Goal: Transaction & Acquisition: Book appointment/travel/reservation

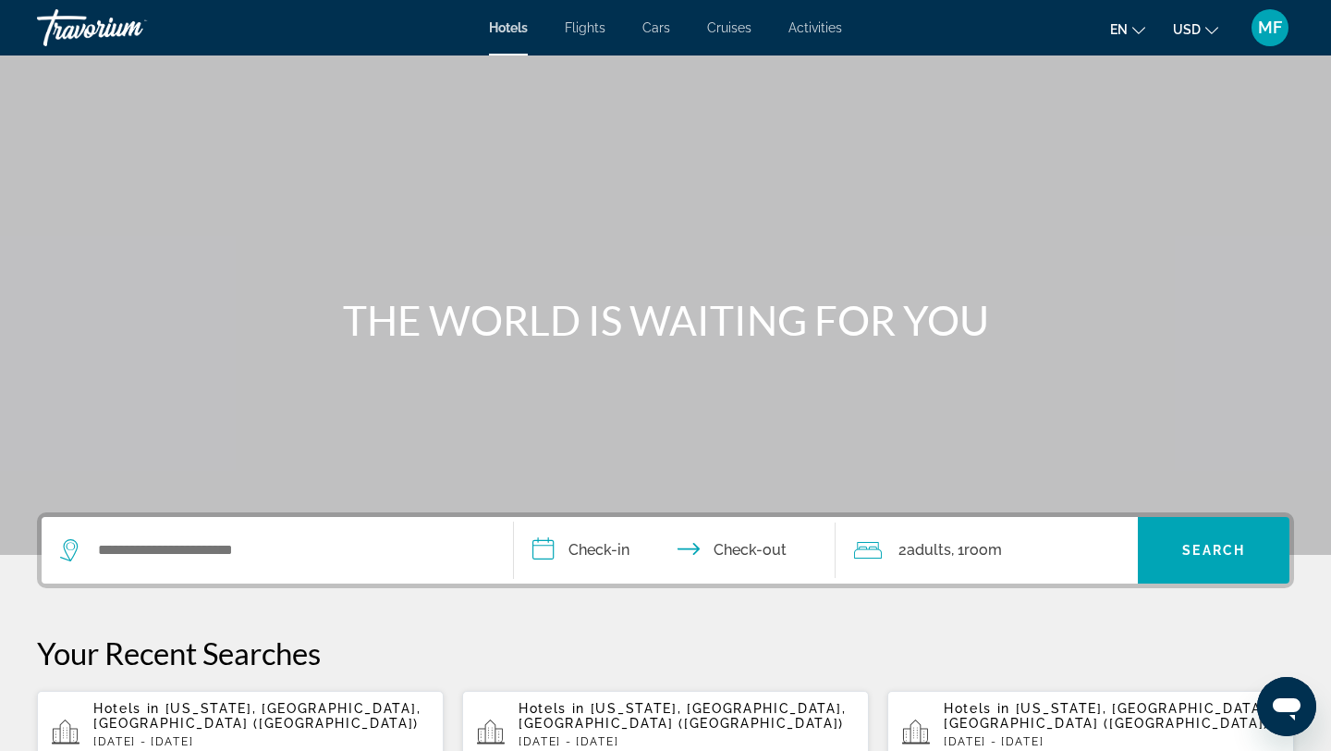
click at [166, 735] on p "[DATE] - [DATE]" at bounding box center [261, 741] width 336 height 13
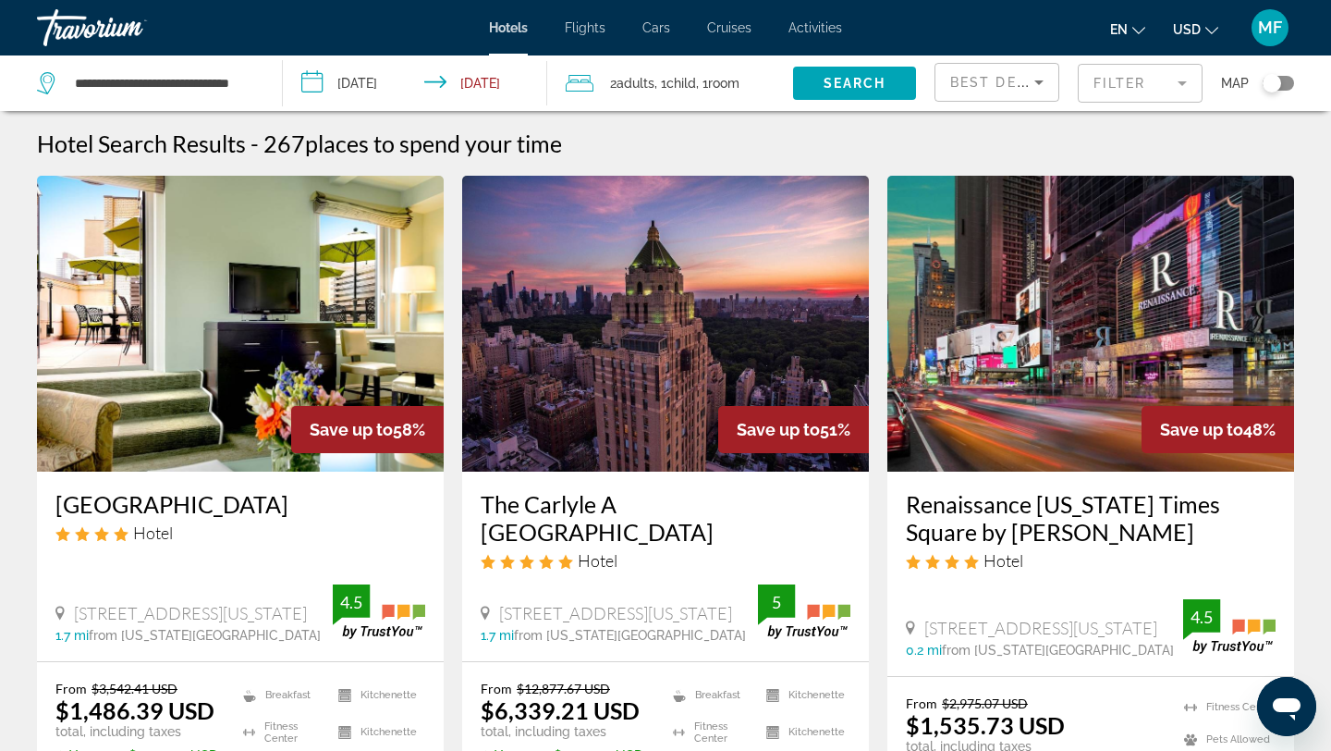
click at [1139, 91] on mat-form-field "Filter" at bounding box center [1140, 83] width 125 height 39
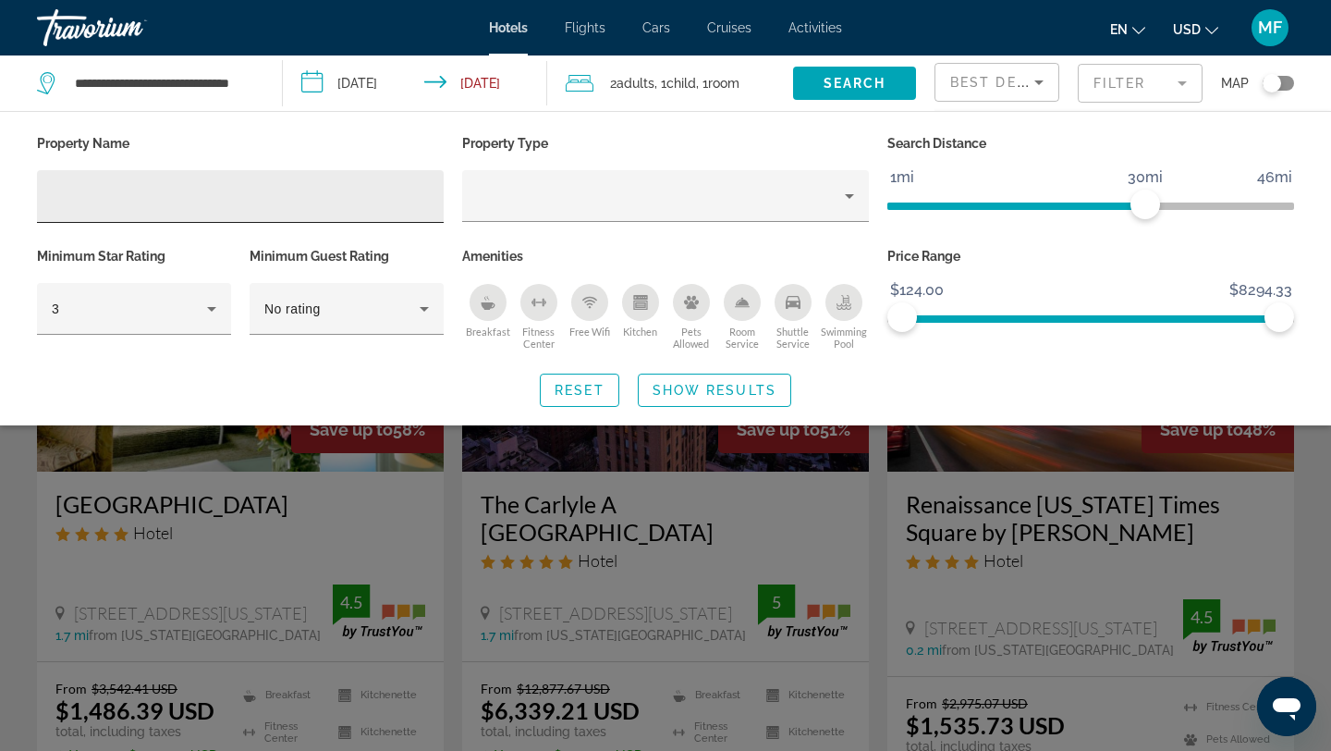
click at [300, 211] on div "Hotel Filters" at bounding box center [240, 196] width 377 height 53
click at [208, 200] on input "Hotel Filters" at bounding box center [240, 197] width 377 height 22
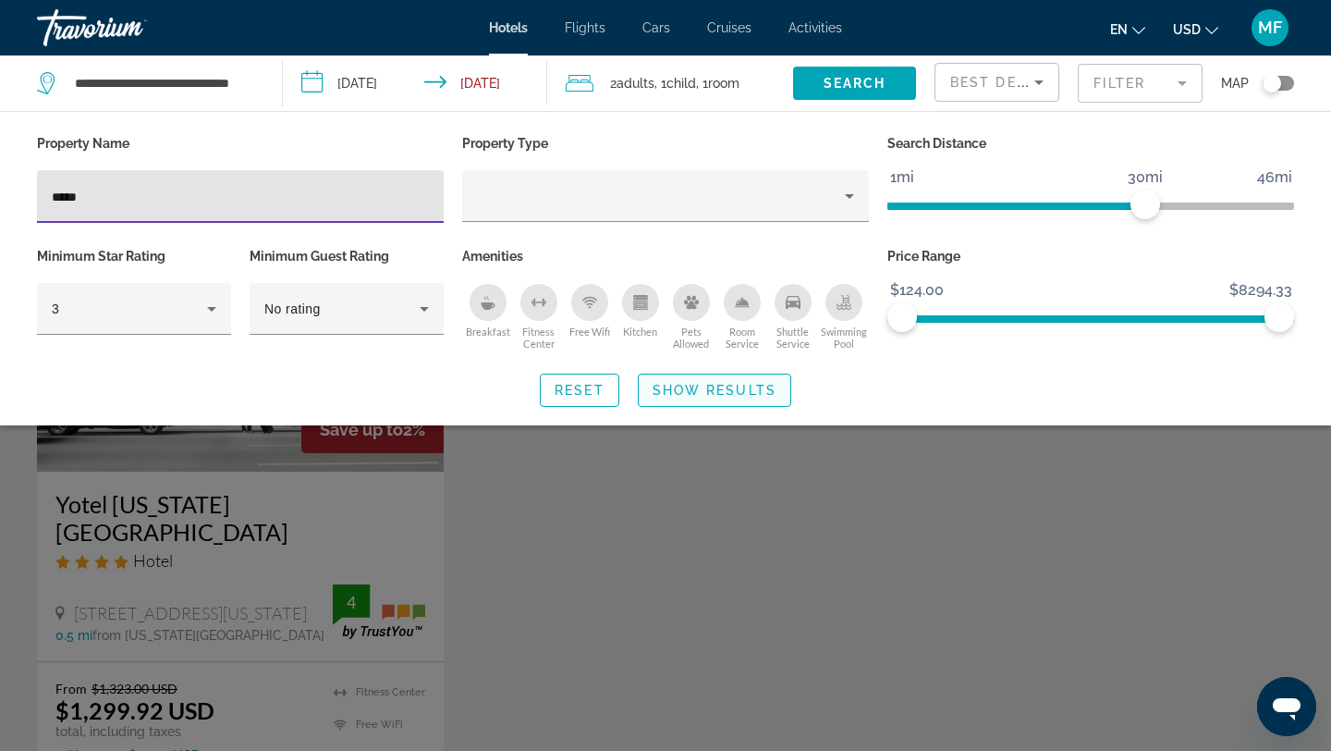
type input "*****"
click at [669, 399] on span "Search widget" at bounding box center [715, 390] width 152 height 44
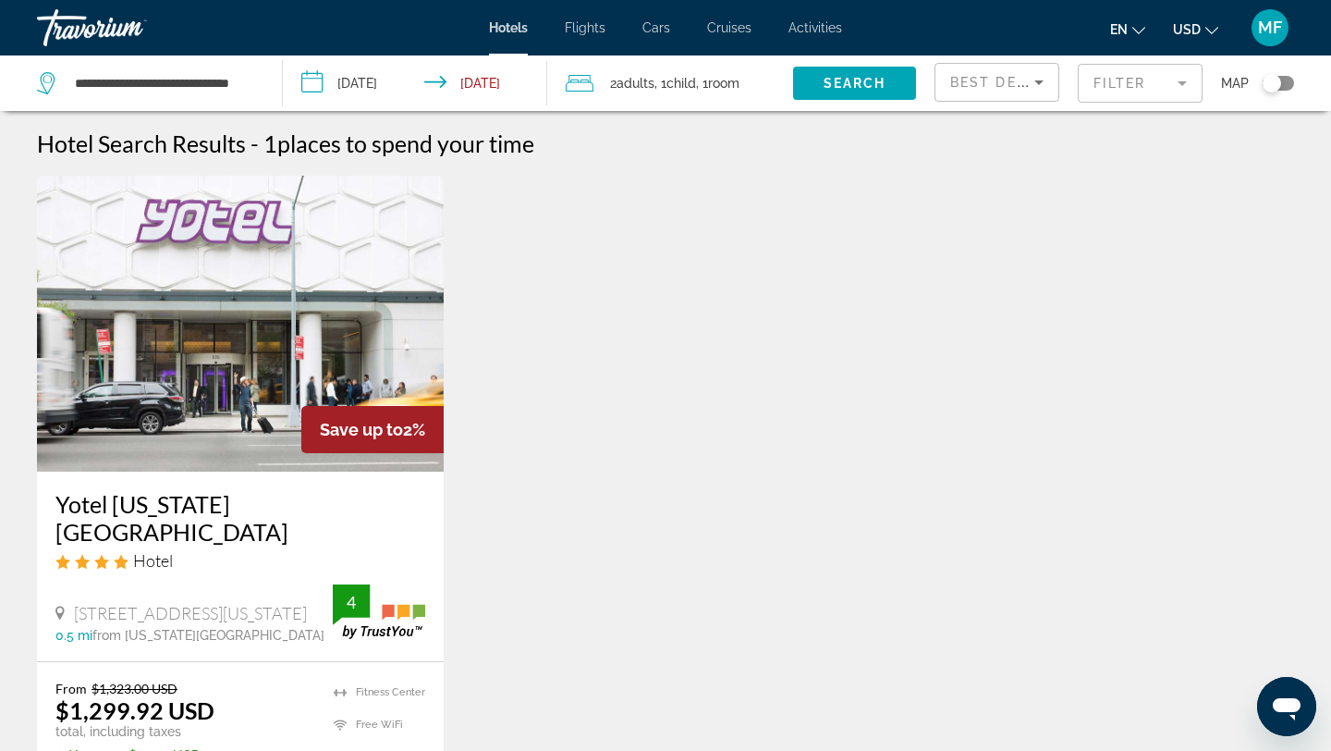
click at [373, 385] on img "Main content" at bounding box center [240, 324] width 407 height 296
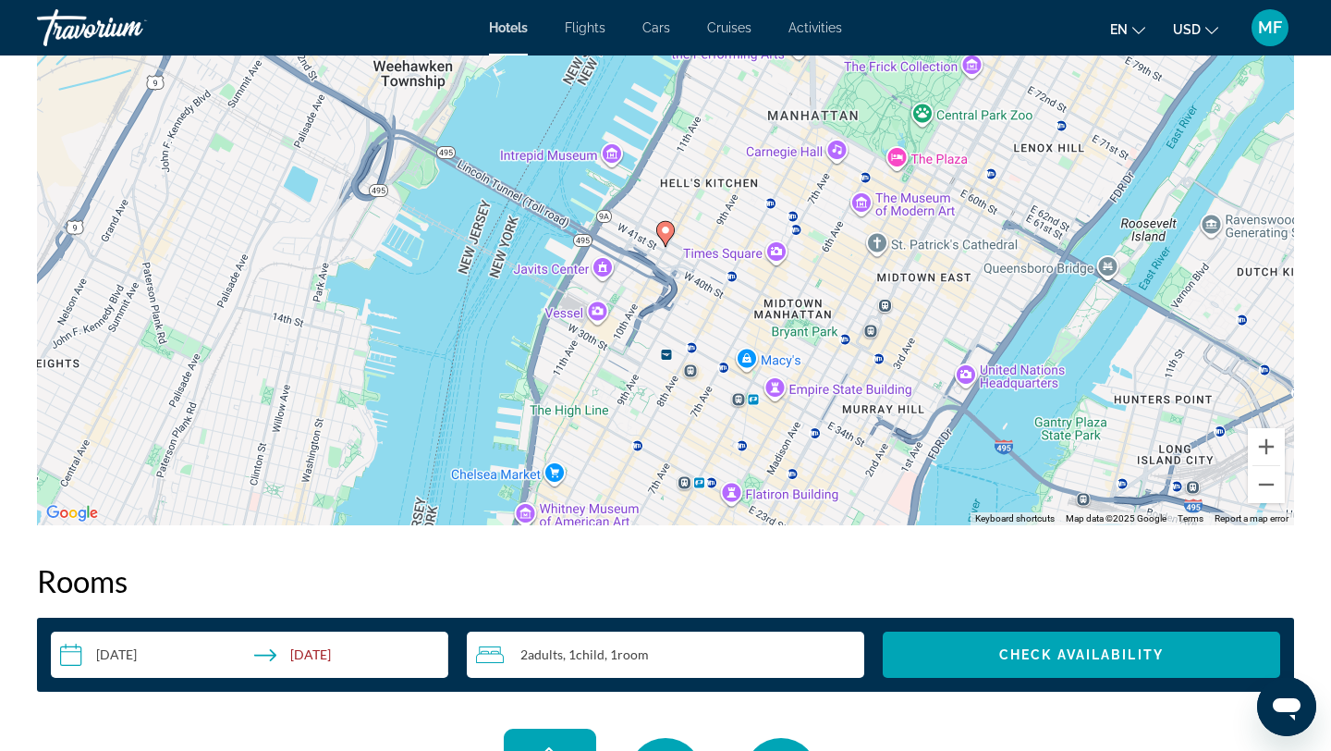
scroll to position [1840, 0]
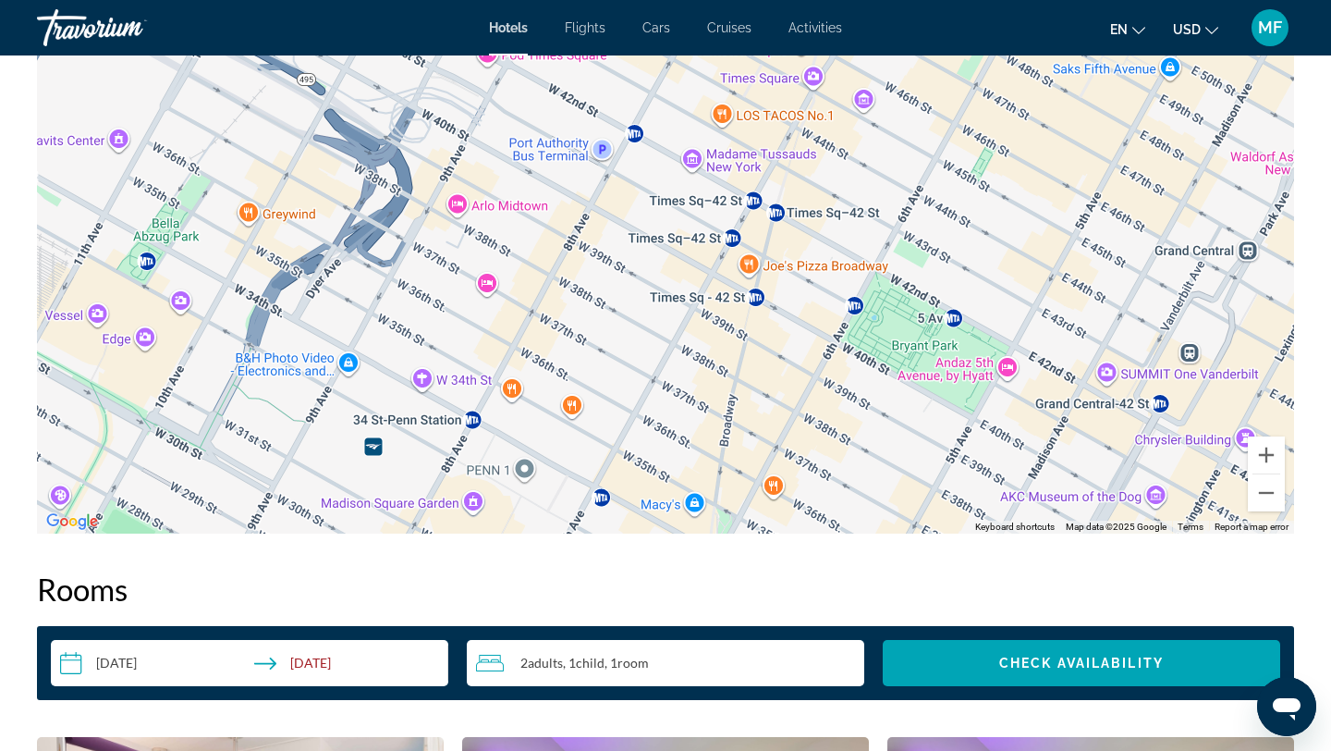
drag, startPoint x: 645, startPoint y: 349, endPoint x: 825, endPoint y: 479, distance: 221.2
click at [825, 478] on div "To activate drag with keyboard, press Alt + Enter. Once in keyboard drag state,…" at bounding box center [665, 256] width 1257 height 555
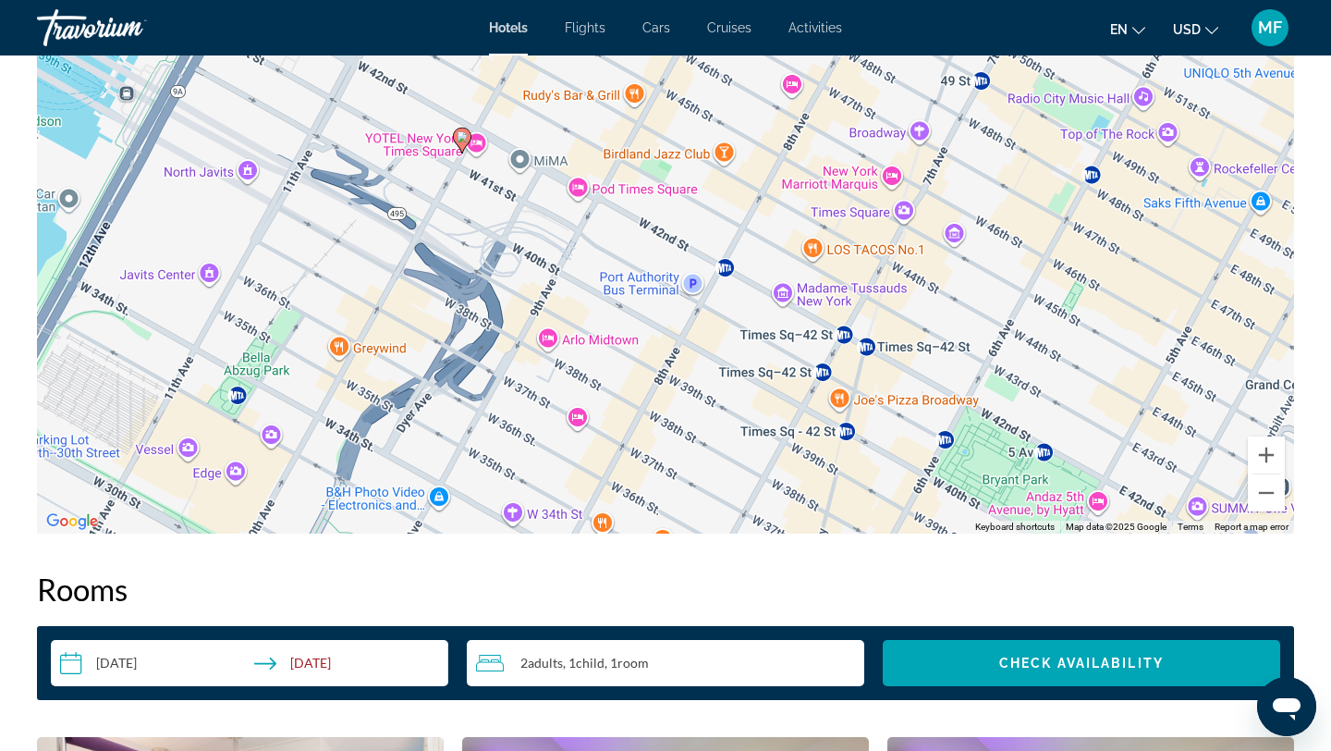
drag, startPoint x: 708, startPoint y: 320, endPoint x: 793, endPoint y: 455, distance: 159.5
click at [793, 454] on div "To activate drag with keyboard, press Alt + Enter. Once in keyboard drag state,…" at bounding box center [665, 256] width 1257 height 555
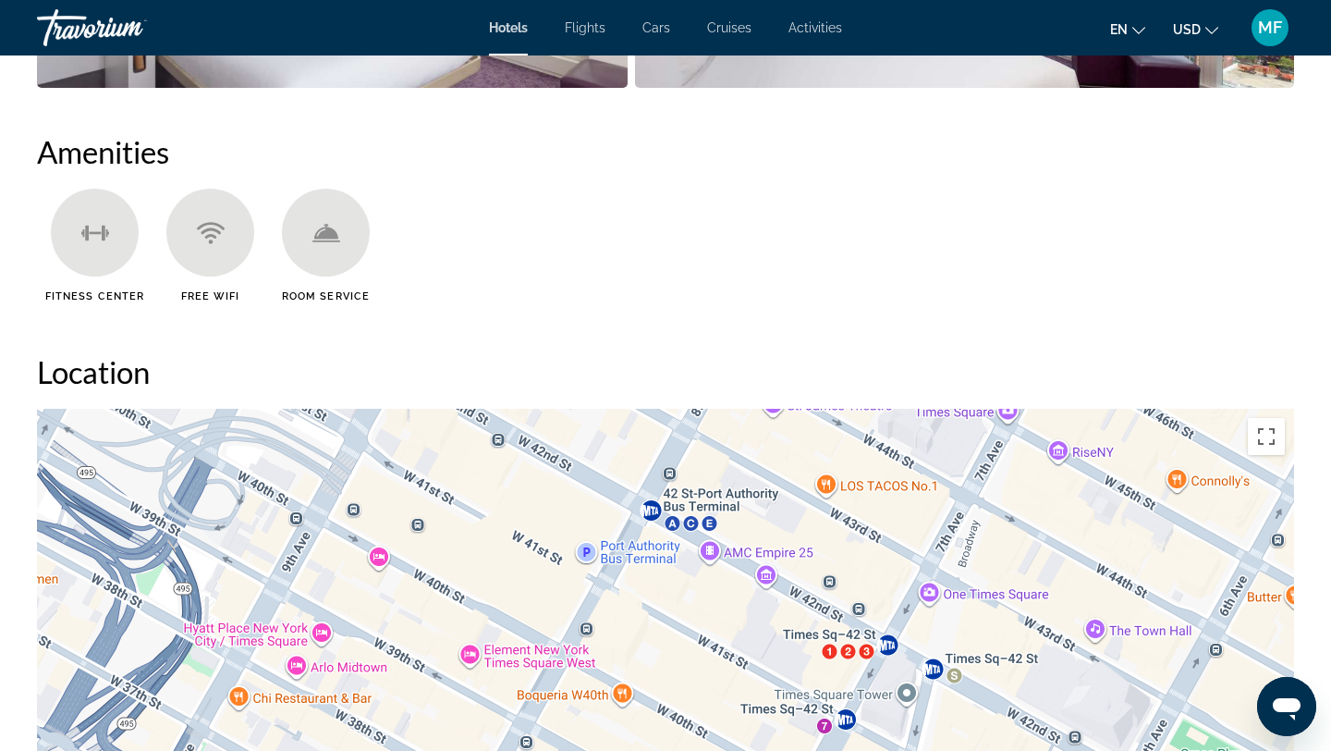
scroll to position [1385, 0]
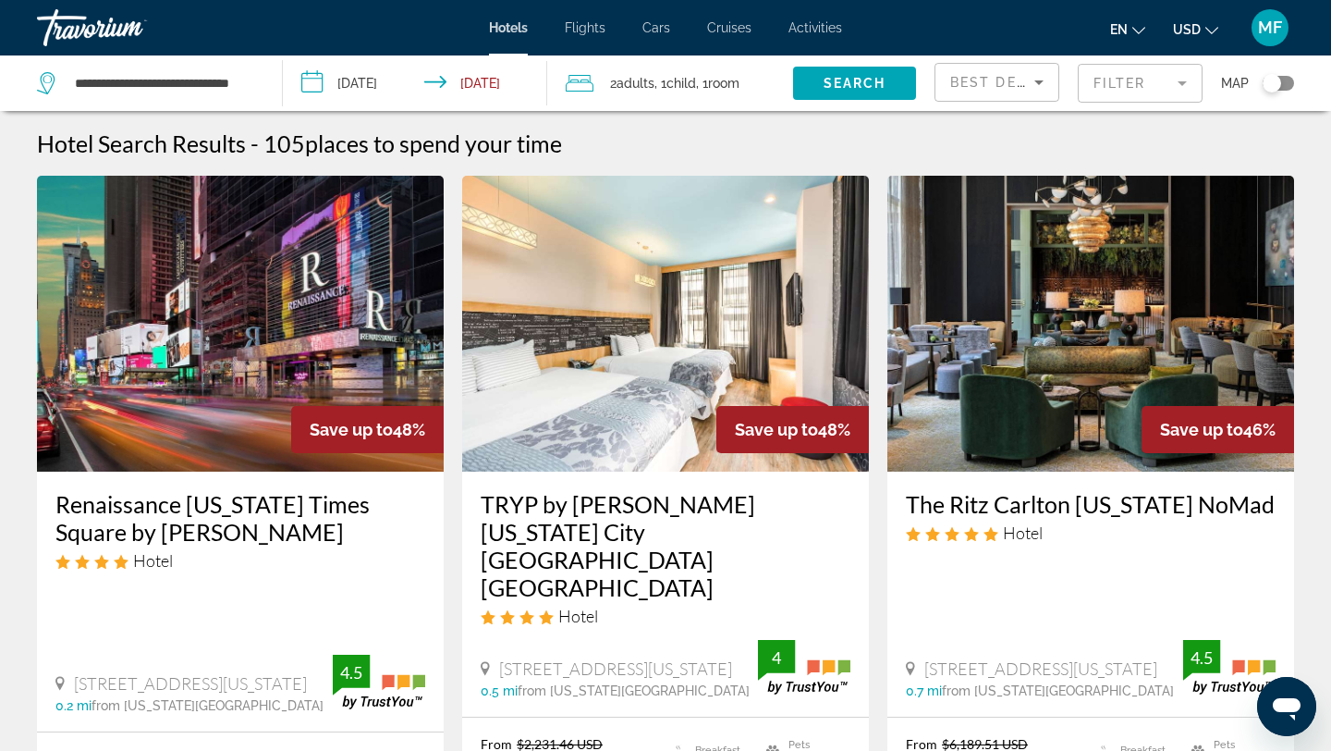
click at [1125, 80] on mat-form-field "Filter" at bounding box center [1140, 83] width 125 height 39
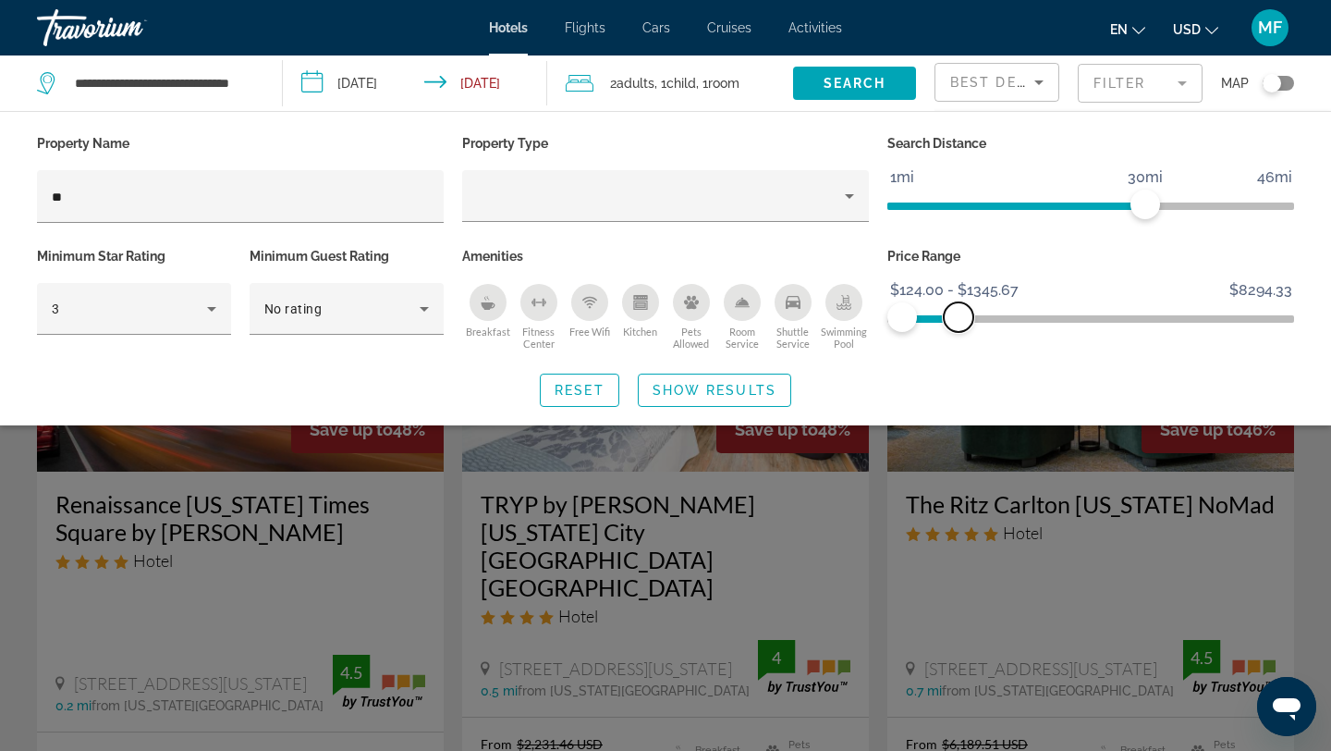
drag, startPoint x: 1285, startPoint y: 312, endPoint x: 959, endPoint y: 327, distance: 326.6
click at [959, 327] on span "ngx-slider-max" at bounding box center [959, 317] width 30 height 30
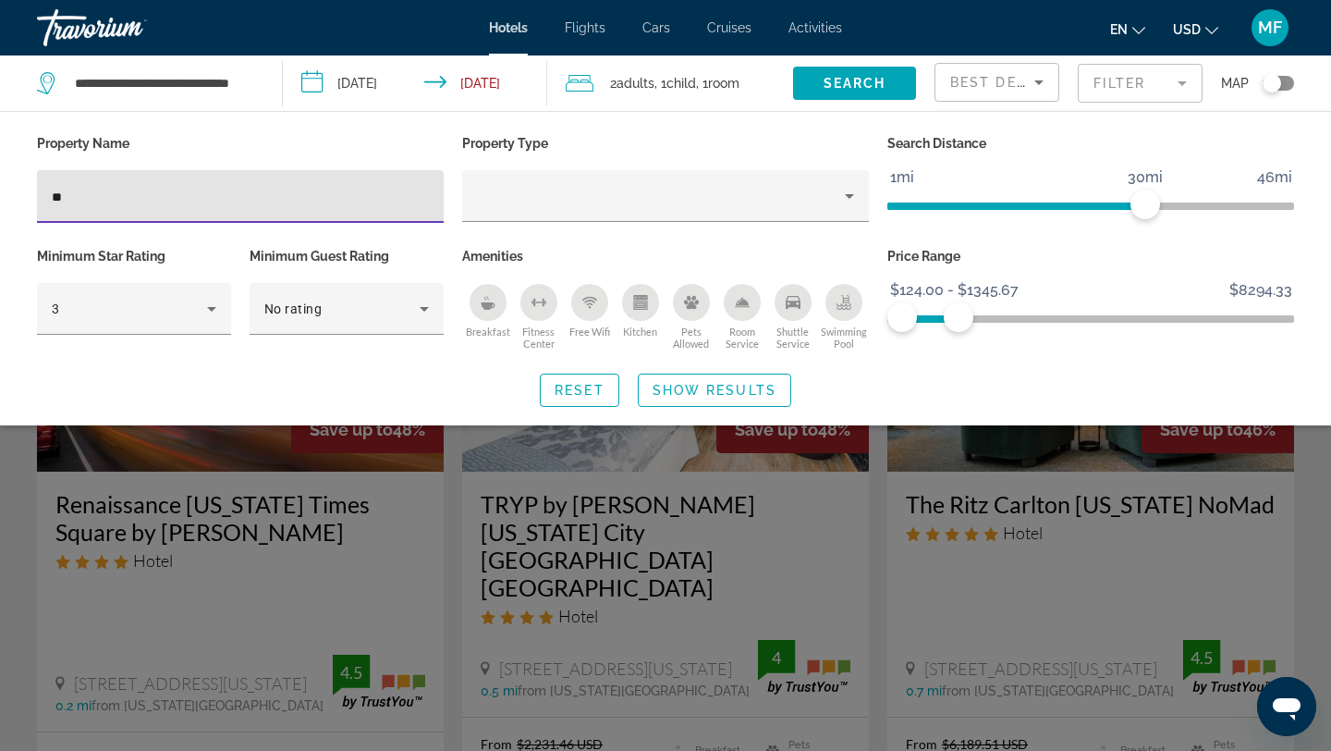
click at [275, 202] on input "**" at bounding box center [240, 197] width 377 height 22
type input "*"
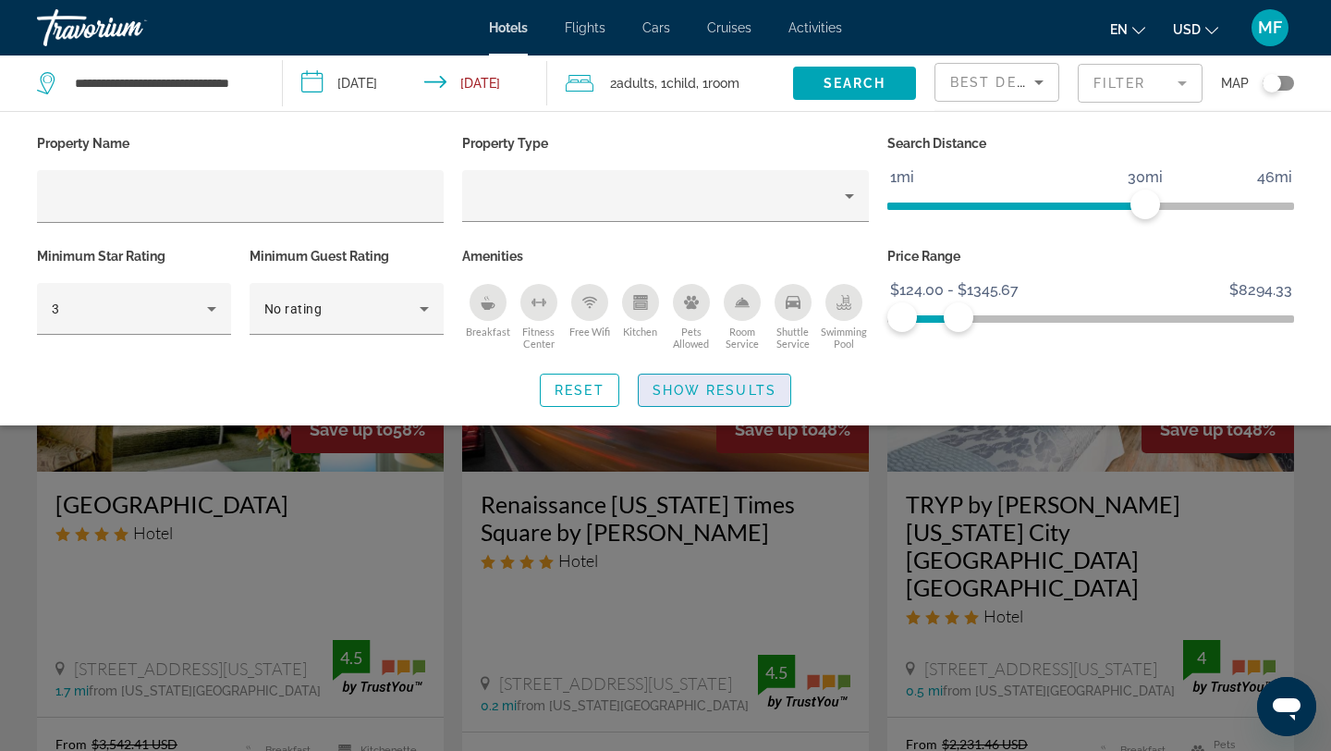
click at [657, 388] on span "Show Results" at bounding box center [715, 390] width 124 height 15
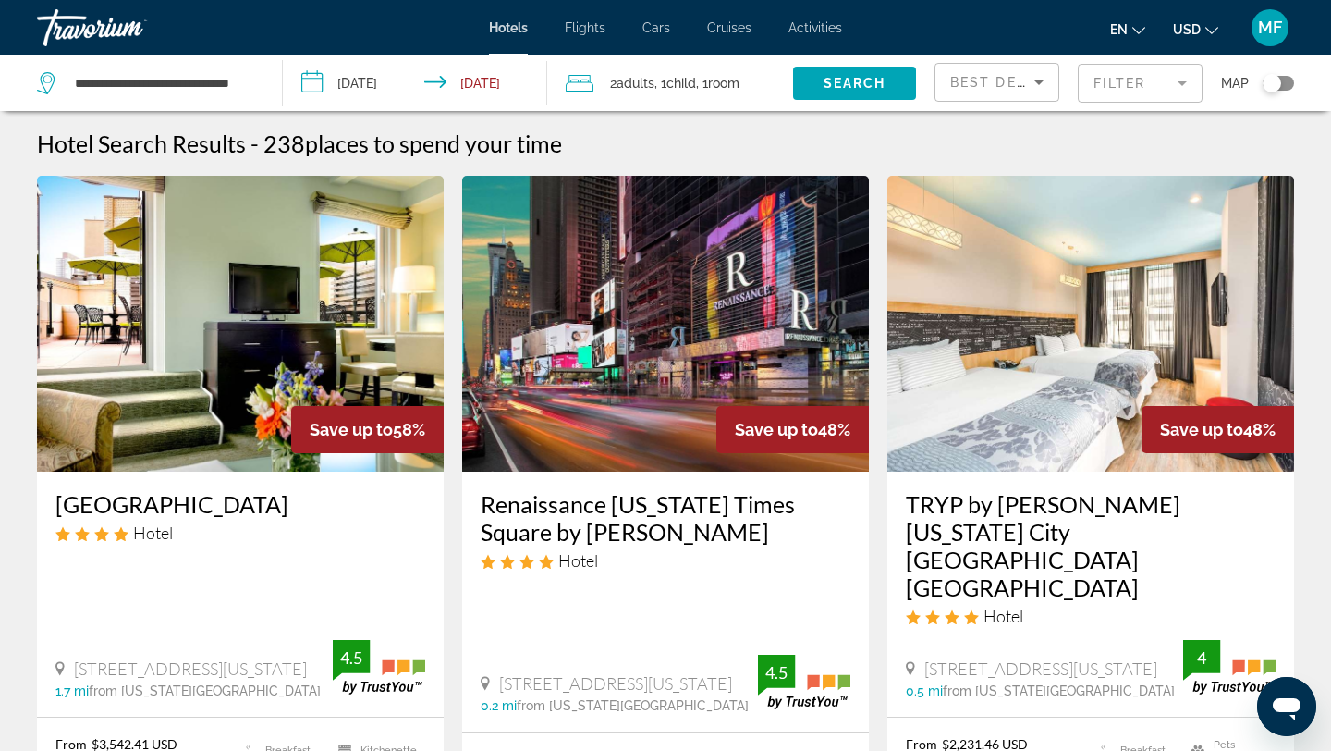
click at [1030, 525] on h3 "TRYP by [PERSON_NAME] [US_STATE] City [GEOGRAPHIC_DATA] [GEOGRAPHIC_DATA]" at bounding box center [1091, 545] width 370 height 111
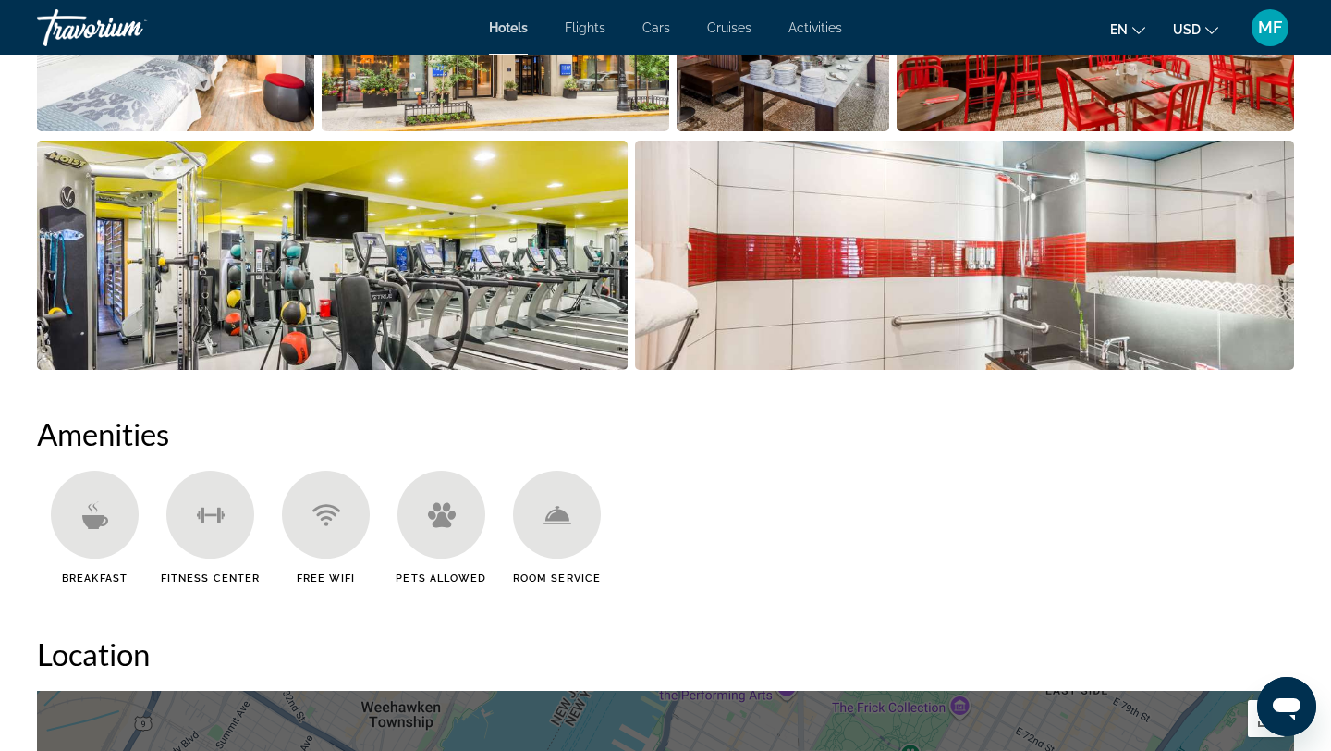
scroll to position [1165, 0]
